Goal: Navigation & Orientation: Find specific page/section

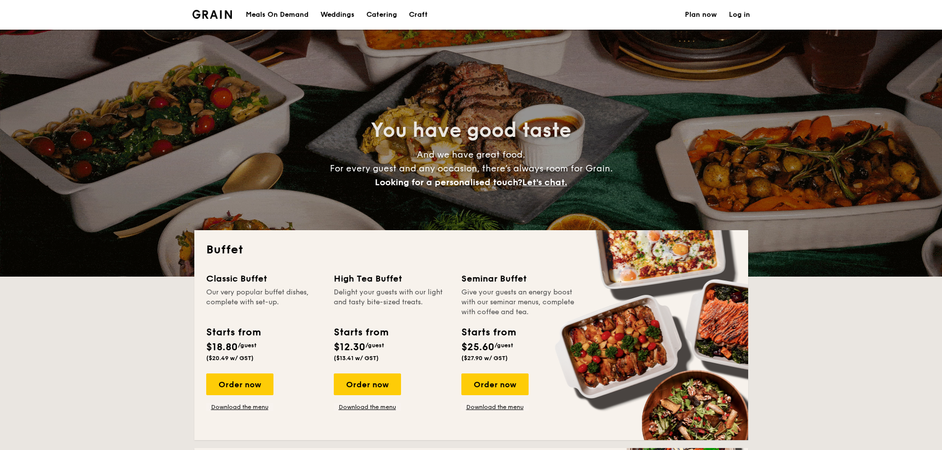
select select
click at [261, 13] on div "Meals On Demand" at bounding box center [277, 15] width 63 height 30
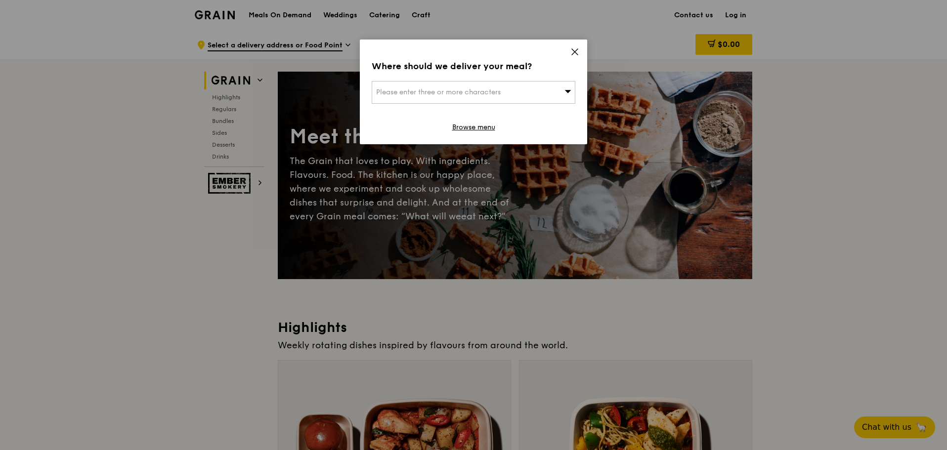
click at [578, 51] on icon at bounding box center [574, 51] width 9 height 9
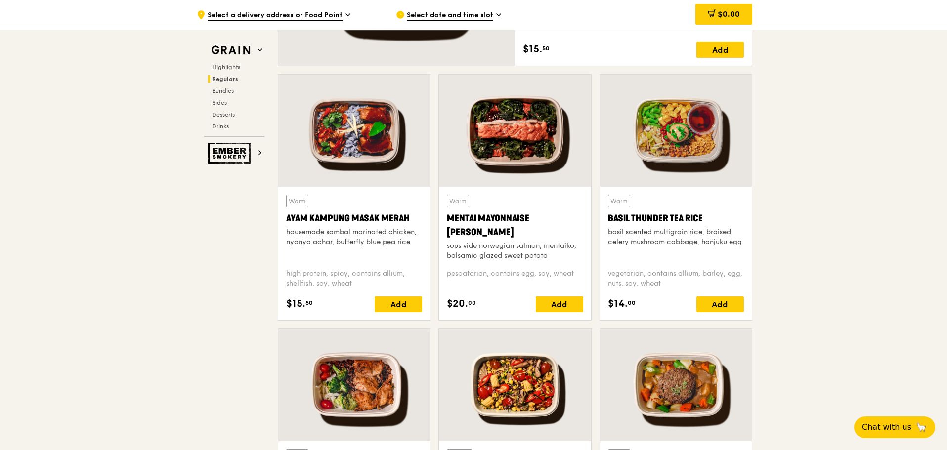
scroll to position [791, 0]
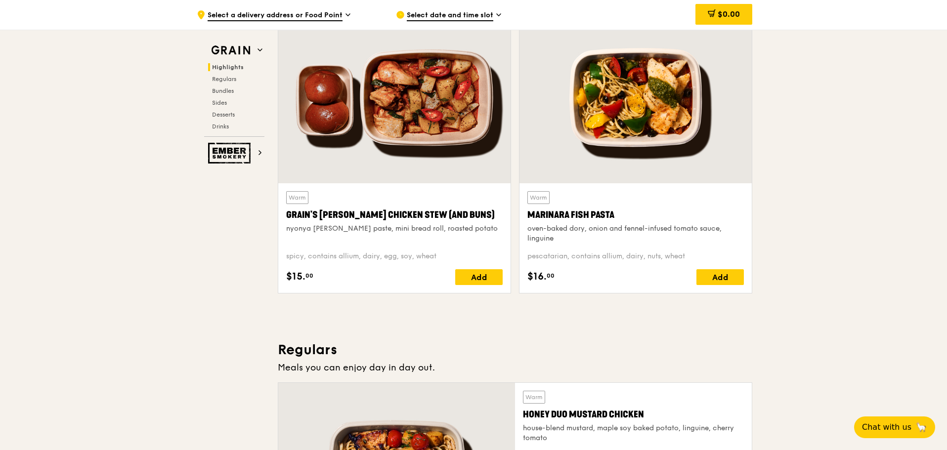
scroll to position [346, 0]
